Goal: Transaction & Acquisition: Purchase product/service

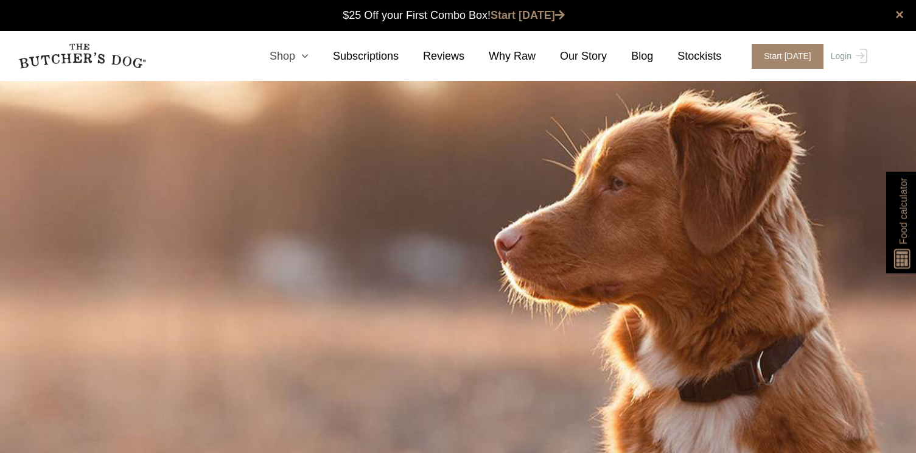
click at [304, 54] on icon at bounding box center [301, 56] width 13 height 11
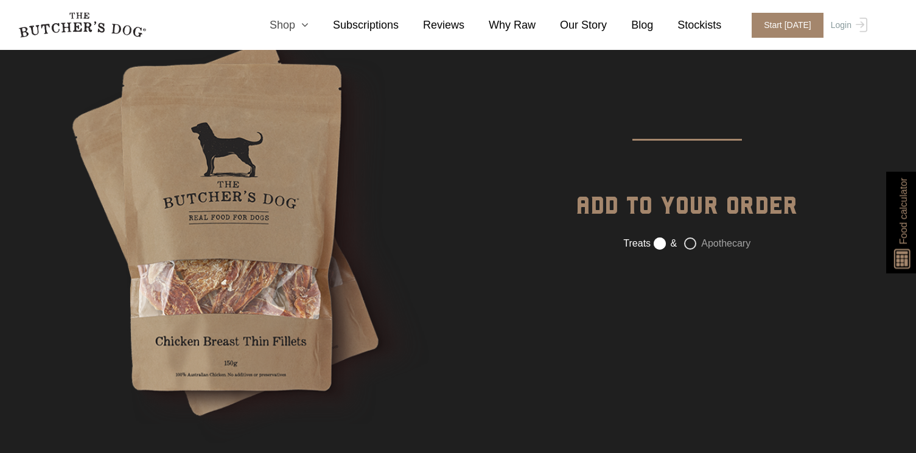
scroll to position [1163, 0]
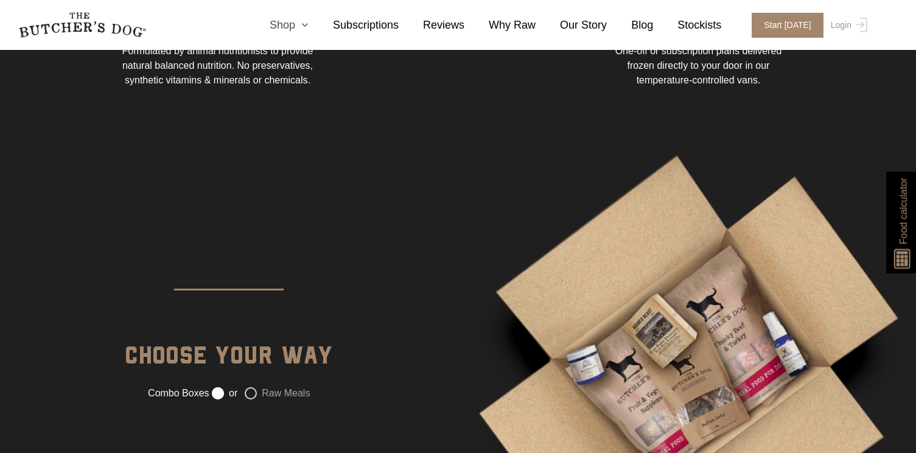
click at [309, 23] on icon at bounding box center [301, 24] width 13 height 11
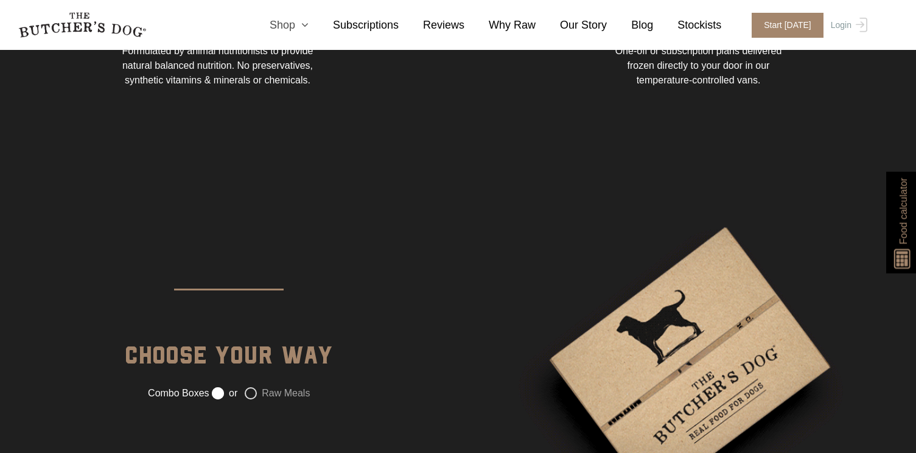
click at [280, 30] on link "Shop" at bounding box center [276, 25] width 63 height 16
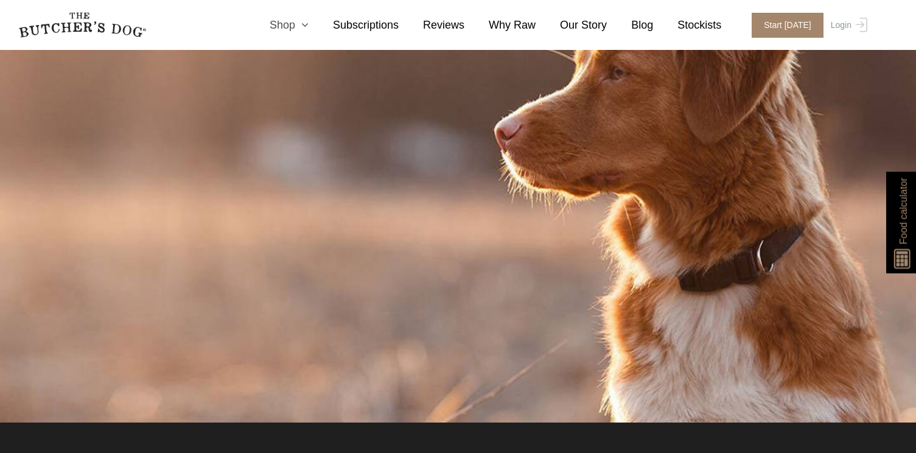
scroll to position [0, 0]
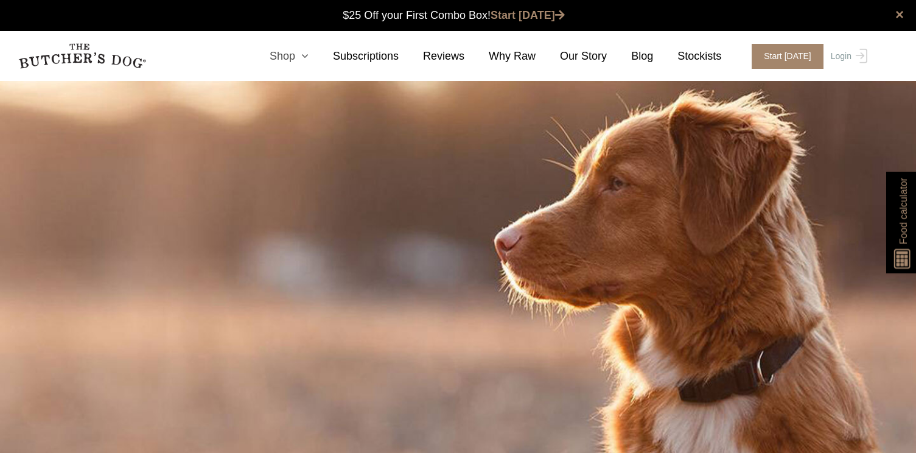
click at [283, 57] on link "Shop" at bounding box center [276, 56] width 63 height 16
click at [309, 52] on icon at bounding box center [301, 56] width 13 height 11
click at [353, 52] on link "Subscriptions" at bounding box center [354, 56] width 90 height 16
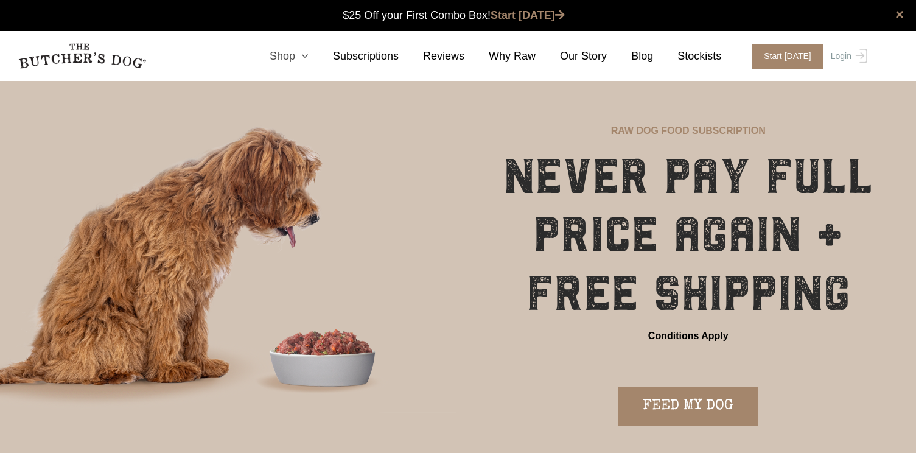
click at [295, 54] on link "Shop" at bounding box center [276, 56] width 63 height 16
click at [306, 52] on icon at bounding box center [301, 56] width 13 height 11
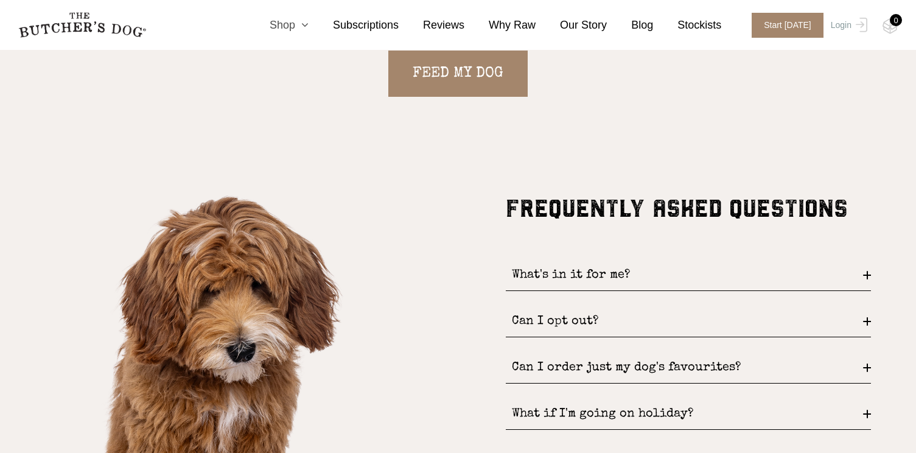
scroll to position [1471, 0]
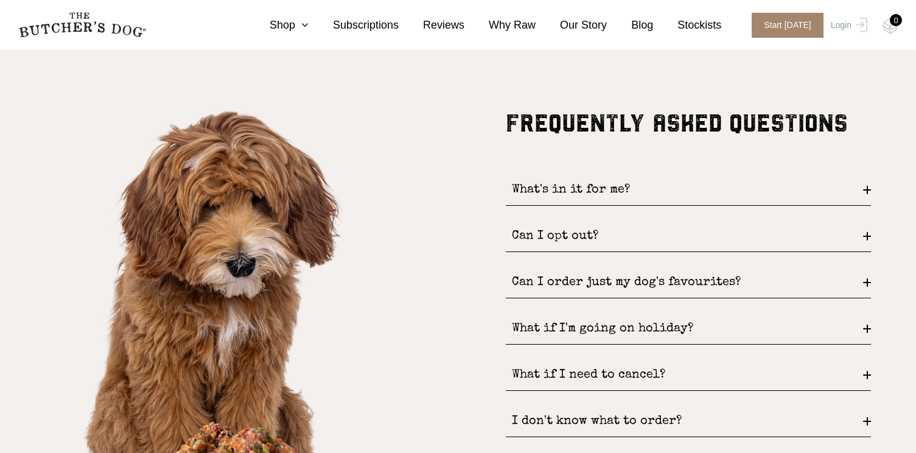
click at [578, 238] on div "Can I opt out?" at bounding box center [688, 236] width 365 height 31
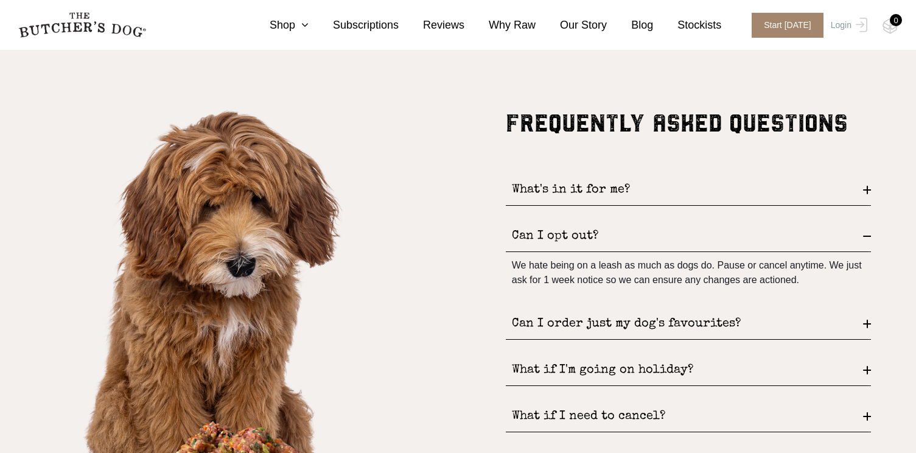
click at [600, 206] on div "FREQUENTLY ASKED QUESTIONS What's in it for me? FREE DELIVERY and never pay ful…" at bounding box center [688, 394] width 365 height 570
click at [595, 194] on div "What's in it for me?" at bounding box center [688, 190] width 365 height 31
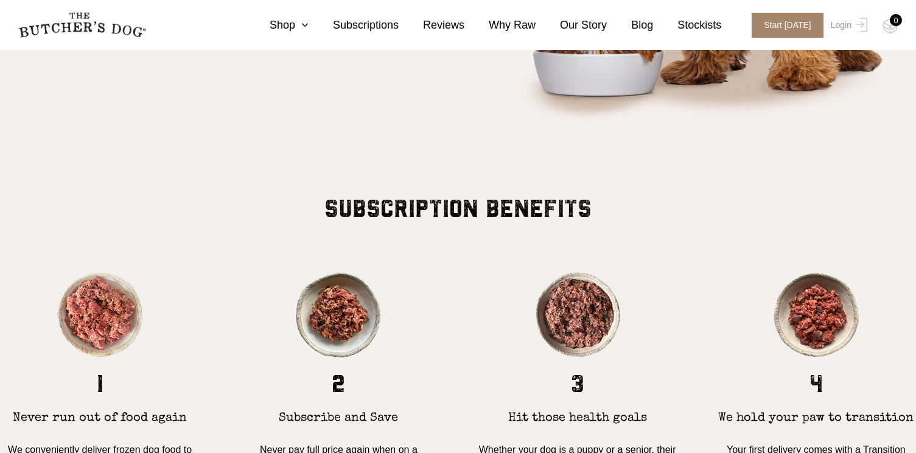
scroll to position [1125, 0]
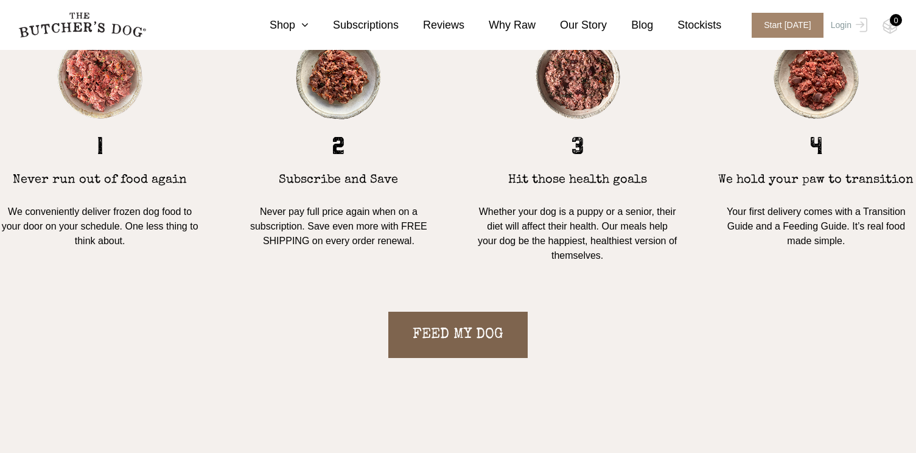
click at [500, 338] on link "FEED MY DOG" at bounding box center [457, 335] width 139 height 46
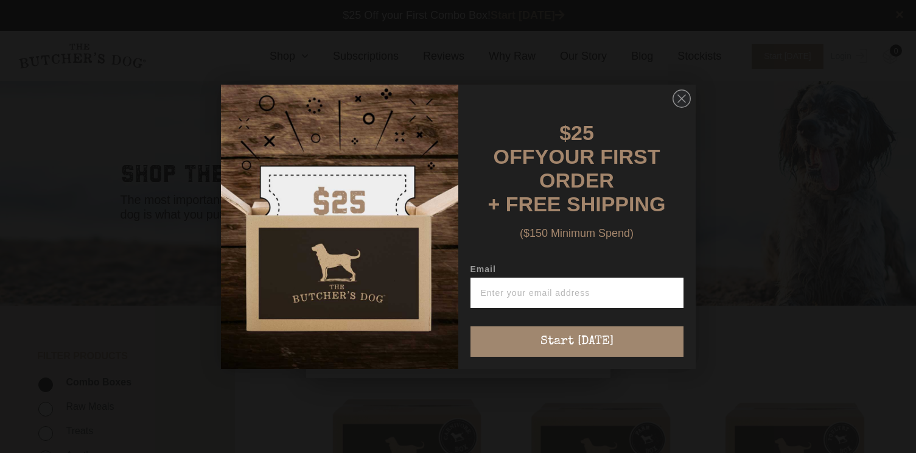
scroll to position [1, 0]
click at [680, 107] on circle "Close dialog" at bounding box center [682, 98] width 18 height 18
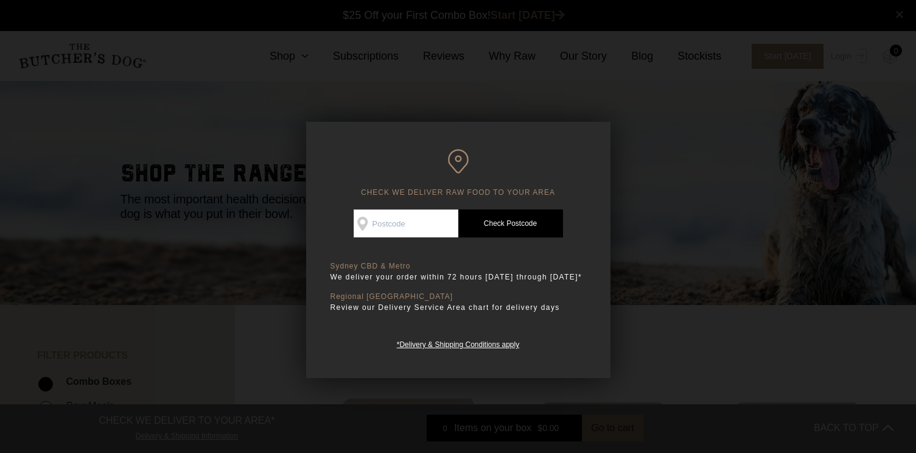
click at [802, 338] on div at bounding box center [458, 226] width 916 height 453
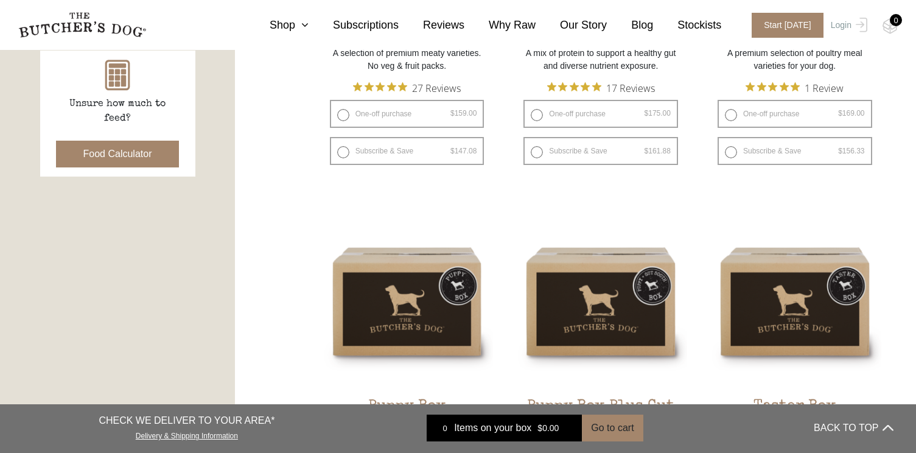
scroll to position [588, 0]
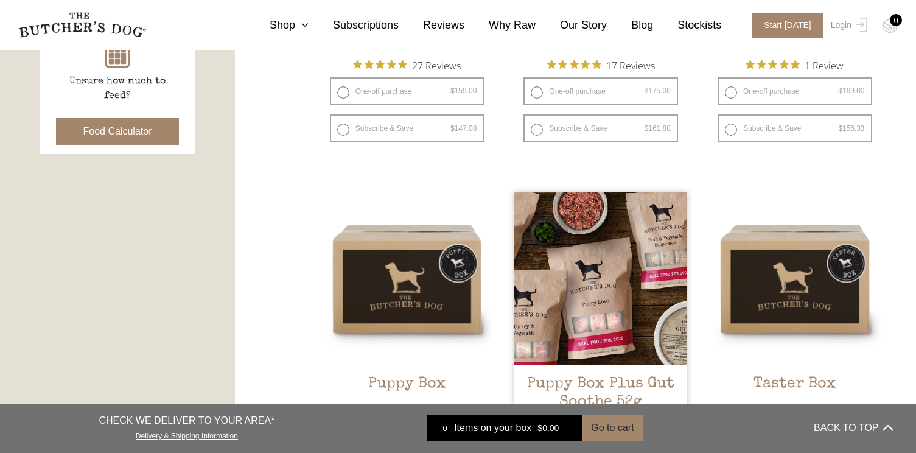
click at [603, 289] on img at bounding box center [600, 278] width 173 height 173
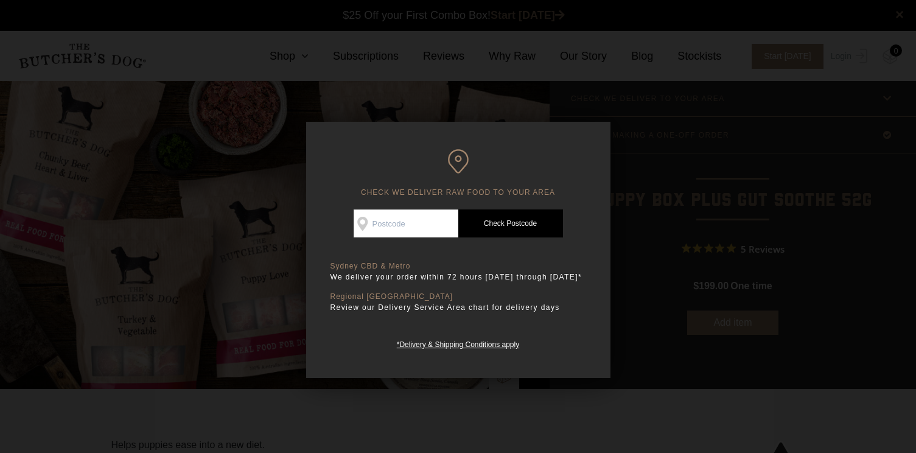
scroll to position [1, 0]
click at [668, 230] on div at bounding box center [458, 226] width 916 height 453
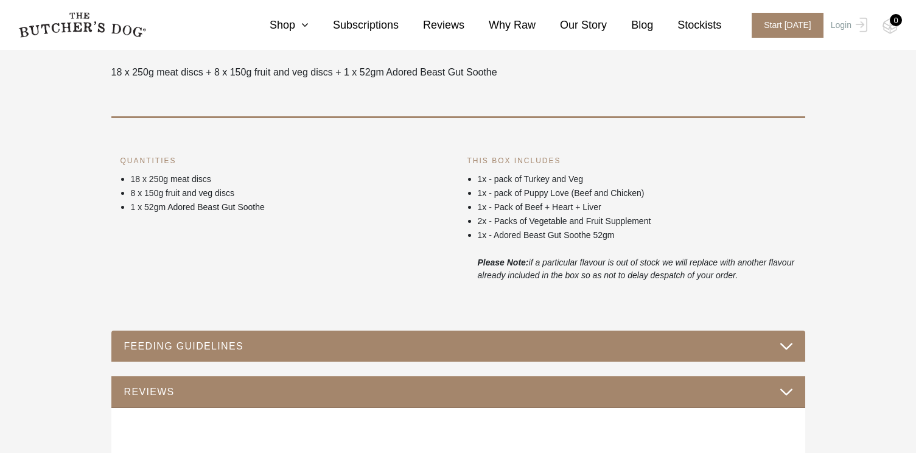
scroll to position [583, 0]
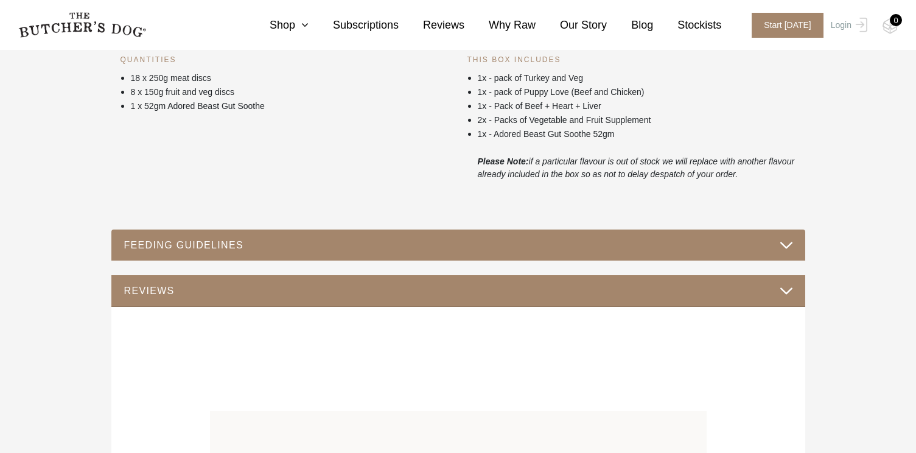
click at [674, 247] on button "FEEDING GUIDELINES" at bounding box center [459, 245] width 670 height 16
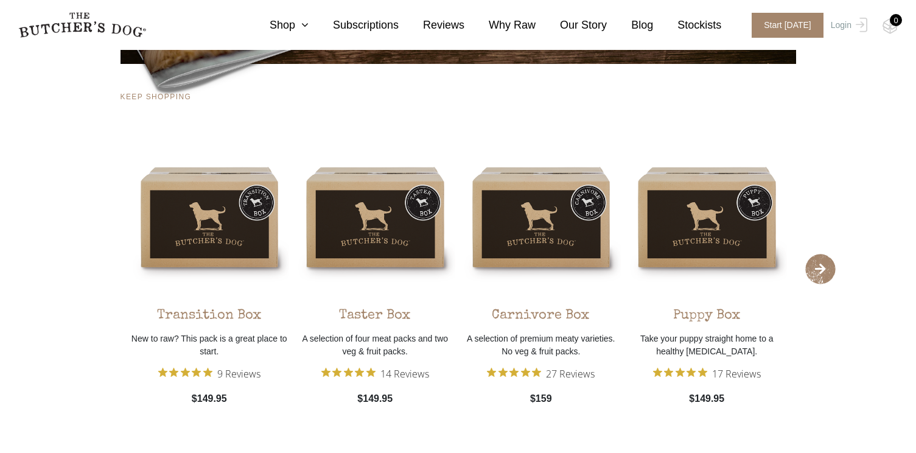
scroll to position [1572, 0]
